Goal: Task Accomplishment & Management: Complete application form

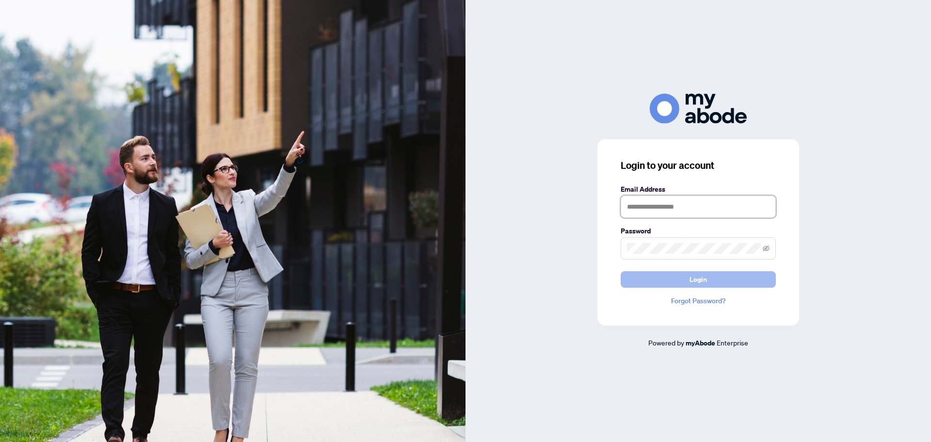
type input "**********"
click at [655, 279] on button "Login" at bounding box center [698, 279] width 155 height 16
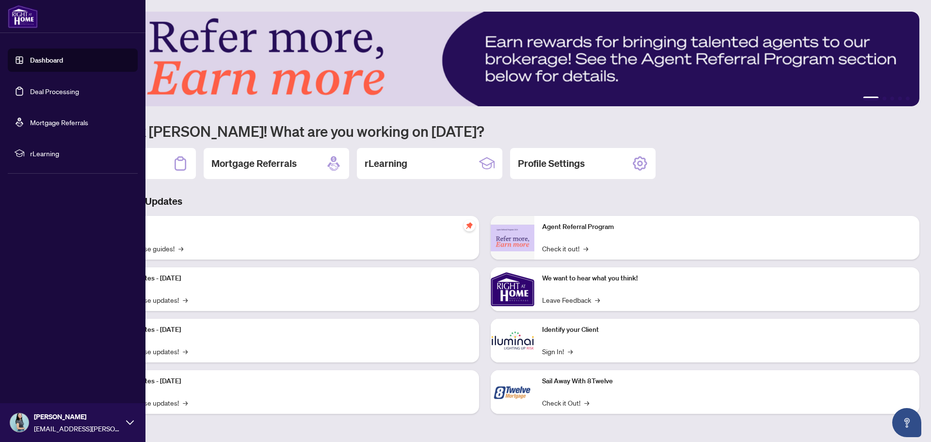
click at [30, 64] on link "Dashboard" at bounding box center [46, 60] width 33 height 9
click at [45, 89] on link "Deal Processing" at bounding box center [54, 91] width 49 height 9
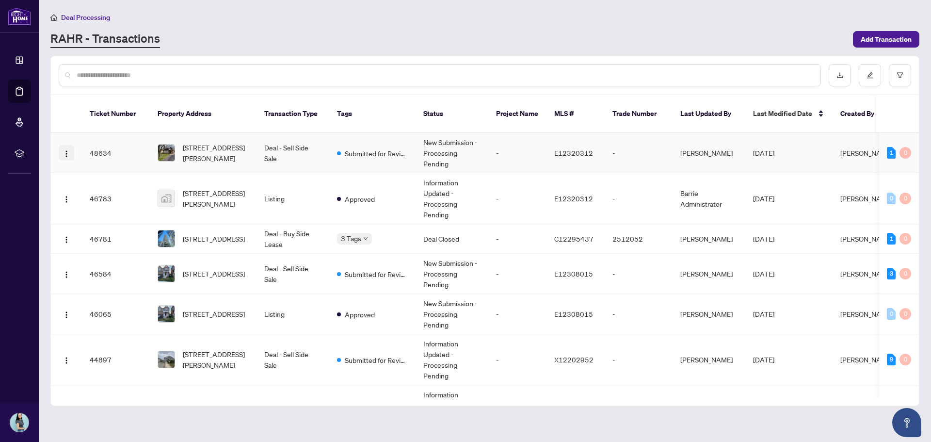
click at [73, 149] on button "button" at bounding box center [67, 153] width 16 height 16
click at [103, 156] on span "View Transaction" at bounding box center [112, 161] width 93 height 11
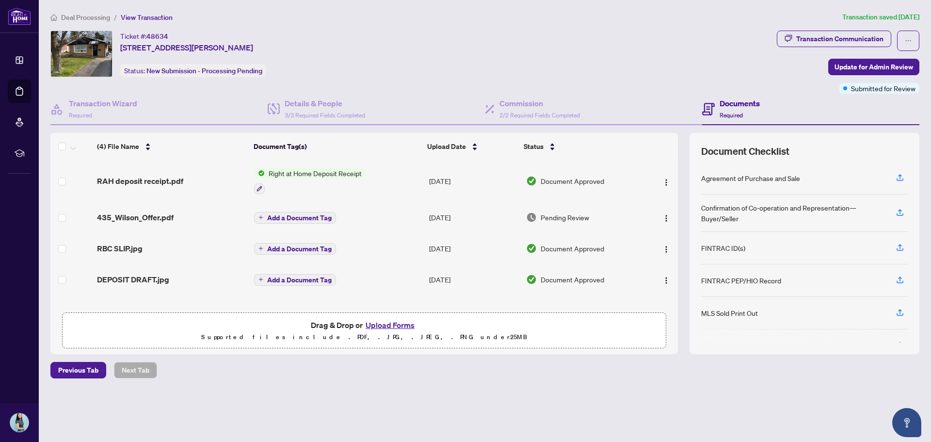
scroll to position [0, 0]
click at [390, 326] on button "Upload Forms" at bounding box center [390, 325] width 55 height 13
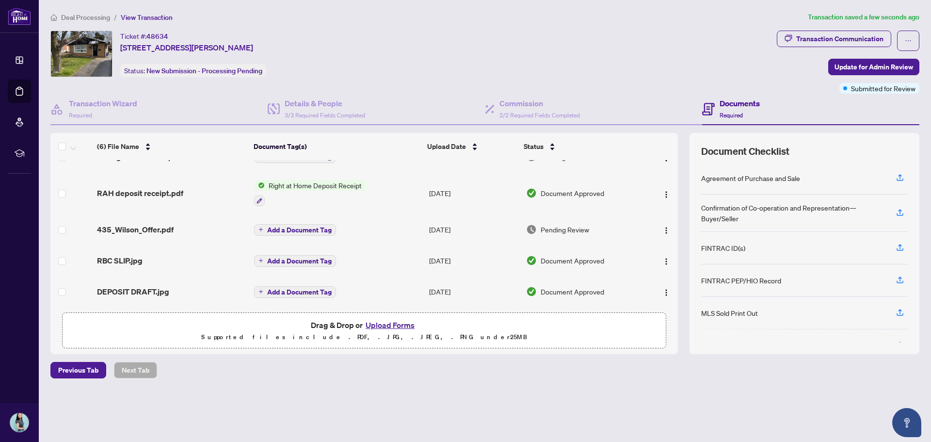
scroll to position [52, 0]
click at [886, 71] on span "Update for Admin Review" at bounding box center [873, 67] width 79 height 16
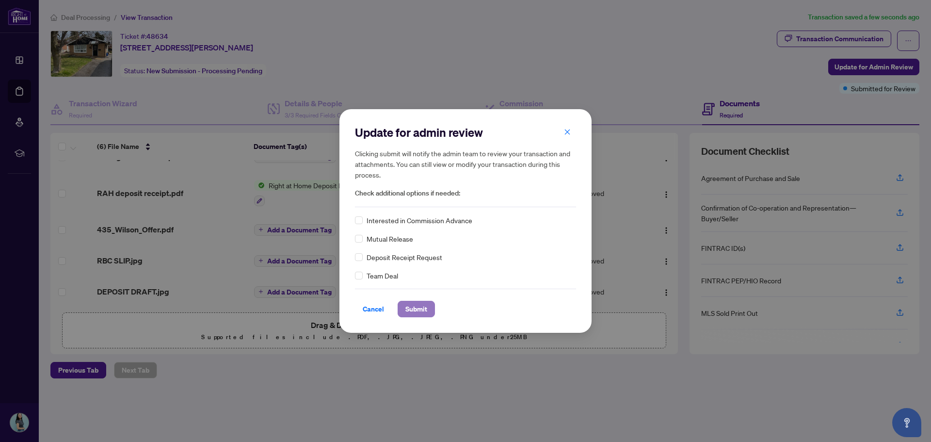
click at [405, 305] on span "Submit" at bounding box center [416, 309] width 22 height 16
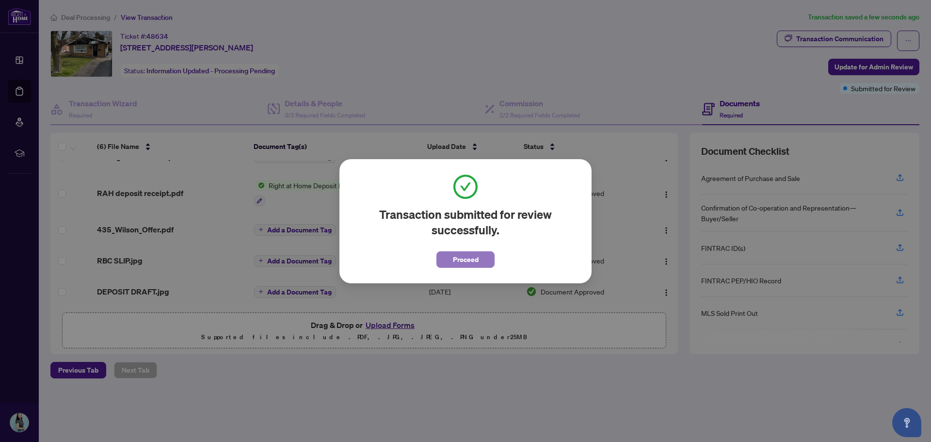
click at [474, 255] on span "Proceed" at bounding box center [466, 260] width 26 height 16
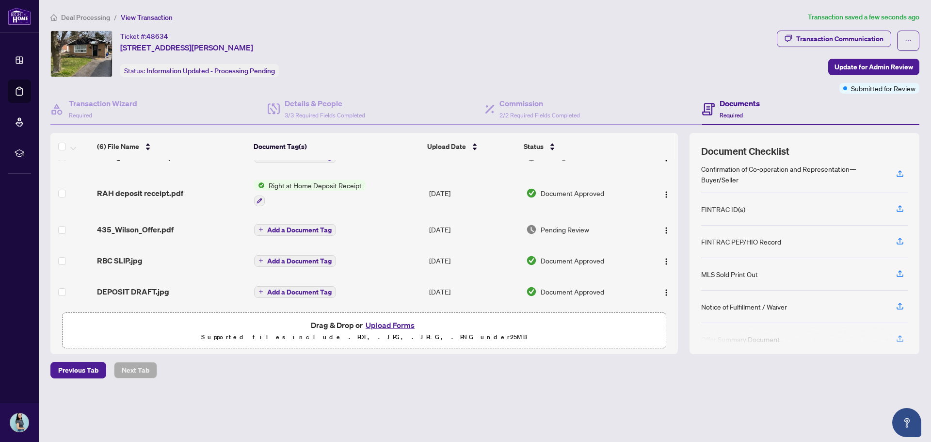
scroll to position [0, 0]
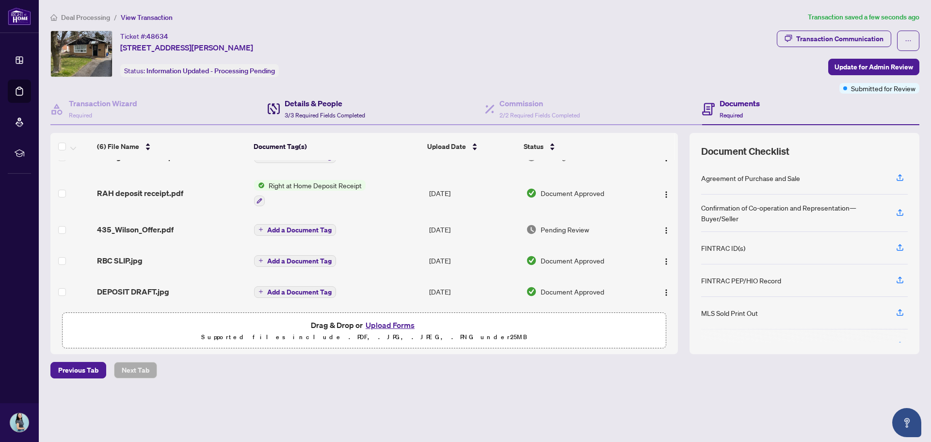
click at [326, 112] on span "3/3 Required Fields Completed" at bounding box center [325, 115] width 80 height 7
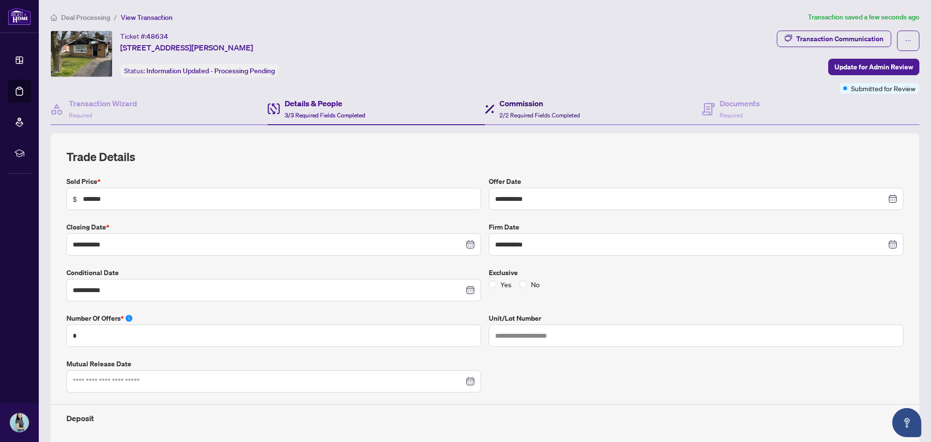
click at [515, 112] on span "2/2 Required Fields Completed" at bounding box center [539, 115] width 80 height 7
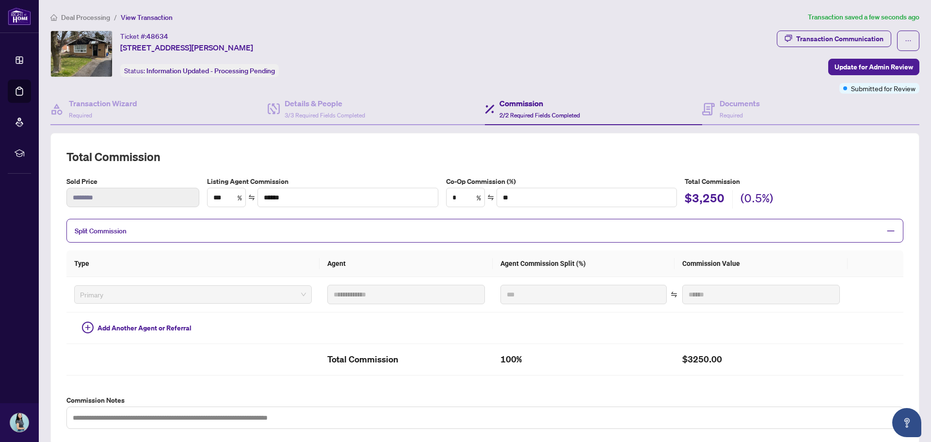
click at [88, 18] on span "Deal Processing" at bounding box center [85, 17] width 49 height 9
